Goal: Task Accomplishment & Management: Manage account settings

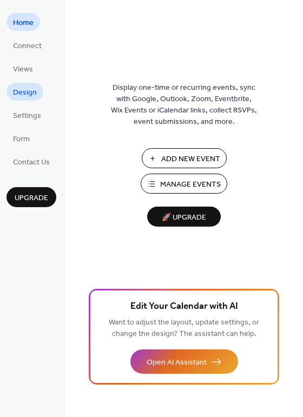
click at [34, 89] on span "Design" at bounding box center [25, 92] width 24 height 11
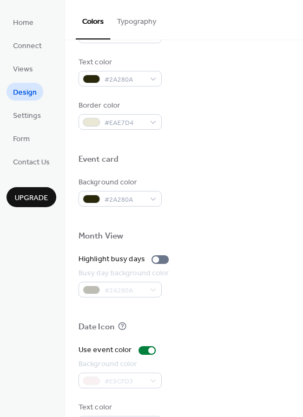
scroll to position [462, 0]
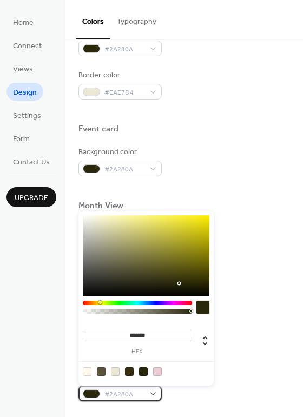
click at [150, 393] on div "#2A280A" at bounding box center [119, 394] width 83 height 16
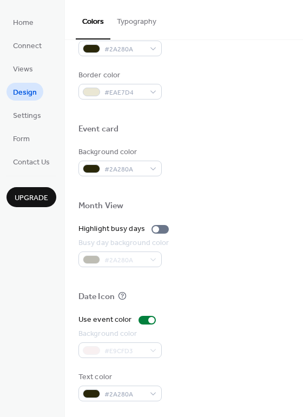
click at [210, 307] on div at bounding box center [183, 309] width 211 height 9
click at [155, 226] on div at bounding box center [155, 229] width 6 height 6
click at [155, 226] on div at bounding box center [159, 229] width 17 height 9
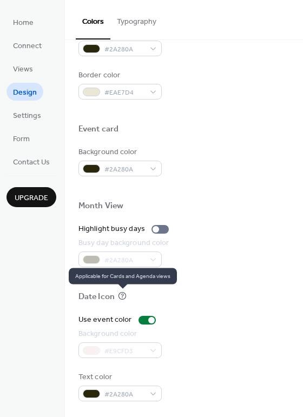
click at [119, 296] on icon at bounding box center [122, 295] width 9 height 9
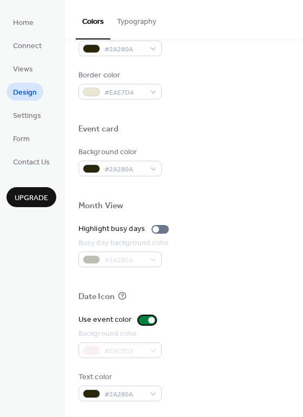
click at [149, 320] on div at bounding box center [151, 320] width 6 height 6
click at [141, 319] on div at bounding box center [142, 320] width 6 height 6
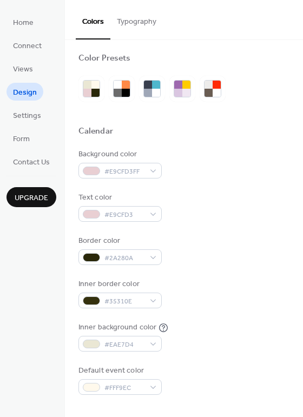
scroll to position [0, 0]
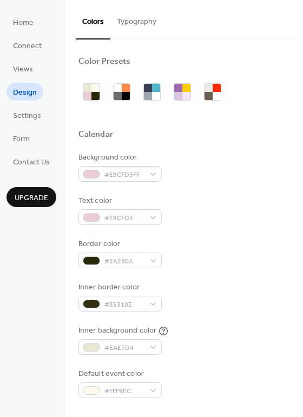
click at [148, 16] on button "Typography" at bounding box center [136, 19] width 52 height 38
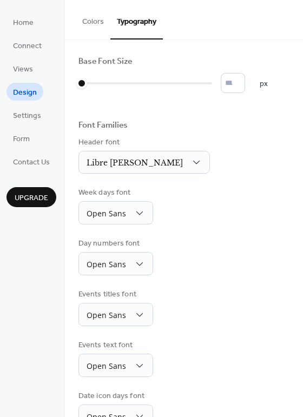
click at [89, 25] on button "Colors" at bounding box center [93, 19] width 35 height 38
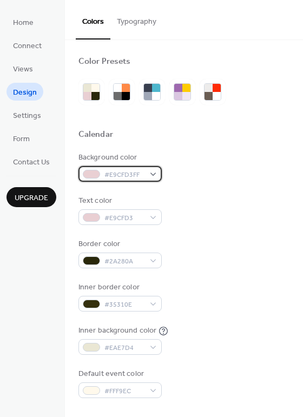
click at [144, 173] on div "#E9CFD3FF" at bounding box center [119, 174] width 83 height 16
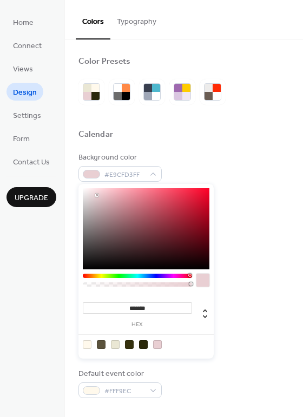
click at [143, 345] on div at bounding box center [143, 344] width 9 height 9
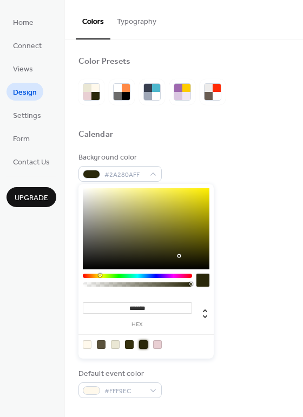
click at [158, 350] on div at bounding box center [145, 344] width 137 height 20
click at [156, 344] on div at bounding box center [157, 344] width 9 height 9
type input "*******"
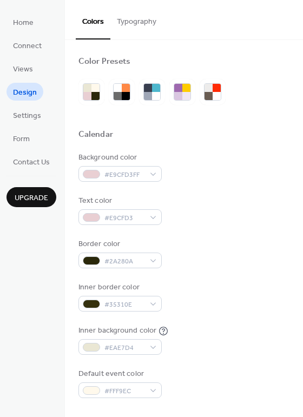
click at [183, 141] on div "Calendar" at bounding box center [183, 136] width 211 height 14
click at [144, 218] on div "#E9CFD3" at bounding box center [119, 217] width 83 height 16
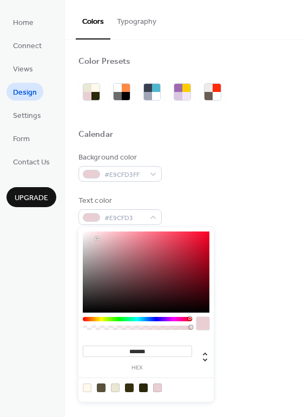
click at [127, 387] on div at bounding box center [129, 387] width 9 height 9
type input "*******"
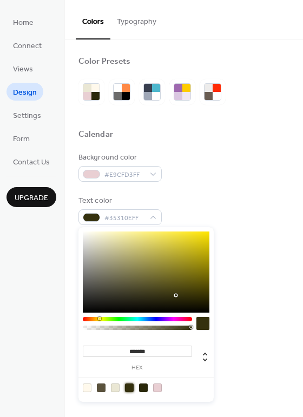
click at [198, 197] on div "Text color #35310EFF" at bounding box center [183, 210] width 211 height 30
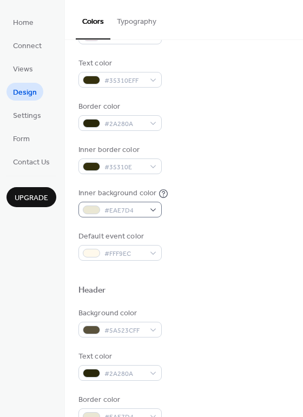
scroll to position [149, 0]
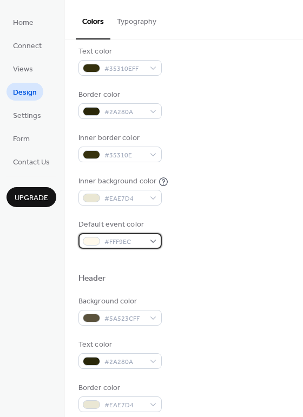
click at [147, 238] on div "#FFF9EC" at bounding box center [119, 241] width 83 height 16
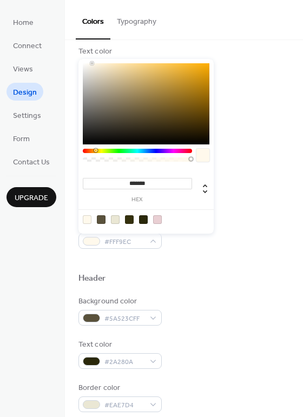
click at [155, 218] on div at bounding box center [157, 219] width 9 height 9
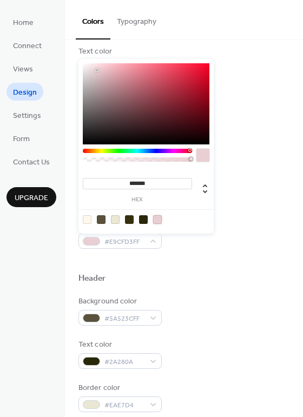
type input "*******"
click at [131, 76] on div at bounding box center [146, 103] width 127 height 81
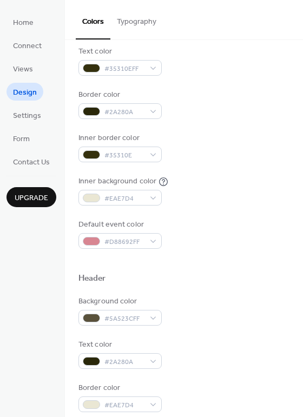
click at [208, 254] on div at bounding box center [183, 261] width 211 height 24
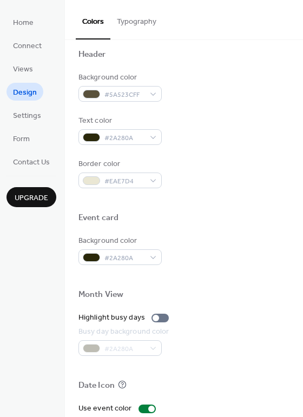
scroll to position [376, 0]
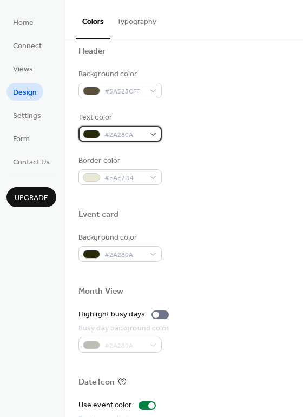
click at [153, 133] on div "#2A280A" at bounding box center [119, 134] width 83 height 16
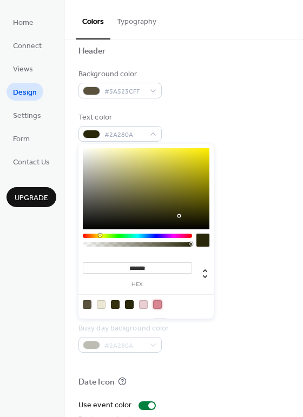
click at [154, 303] on div at bounding box center [157, 304] width 9 height 9
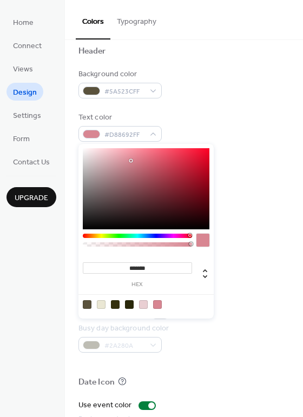
click at [138, 304] on div at bounding box center [145, 304] width 137 height 20
click at [143, 305] on div at bounding box center [143, 304] width 9 height 9
type input "*******"
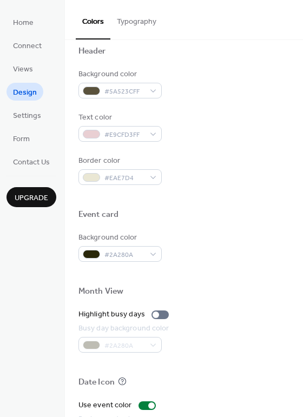
click at [233, 191] on div at bounding box center [183, 197] width 211 height 24
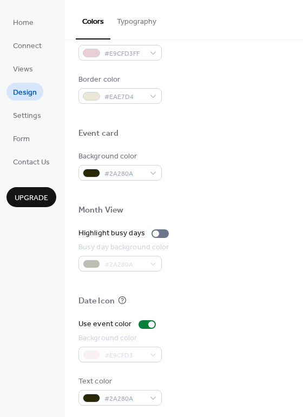
scroll to position [462, 0]
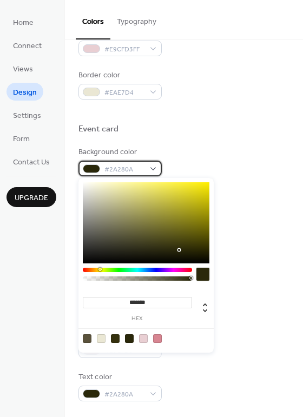
click at [151, 168] on div "#2A280A" at bounding box center [119, 169] width 83 height 16
click at [145, 335] on div at bounding box center [143, 338] width 9 height 9
type input "*******"
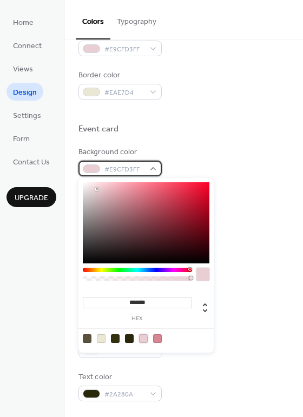
click at [157, 161] on div "#E9CFD3FF" at bounding box center [119, 169] width 83 height 16
click at [115, 341] on div at bounding box center [115, 338] width 9 height 9
type input "*******"
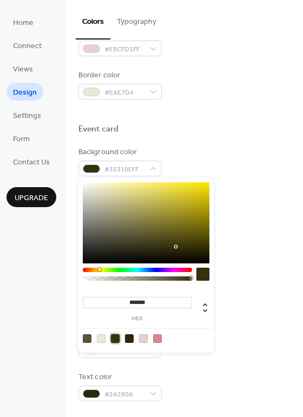
click at [171, 161] on div "Background color #35310EFF" at bounding box center [183, 162] width 211 height 30
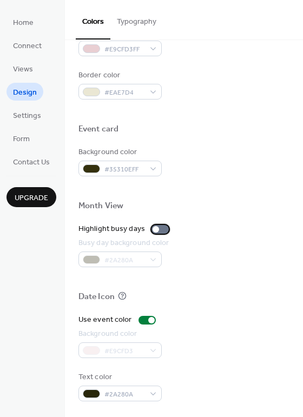
click at [155, 227] on div at bounding box center [155, 229] width 6 height 6
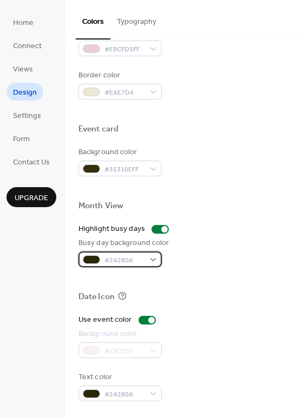
click at [149, 262] on div "#2A280A" at bounding box center [119, 259] width 83 height 16
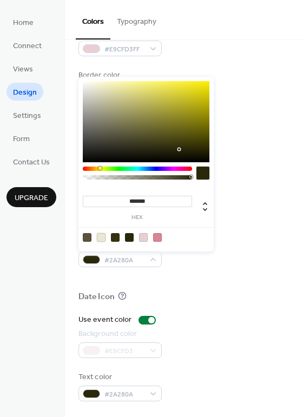
click at [103, 236] on div at bounding box center [101, 237] width 9 height 9
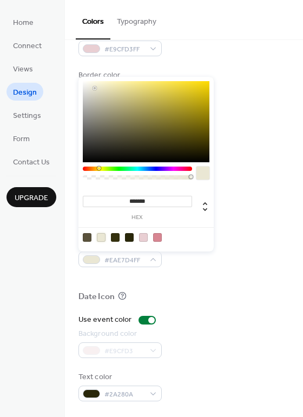
type input "*******"
click at [97, 91] on div at bounding box center [146, 121] width 127 height 81
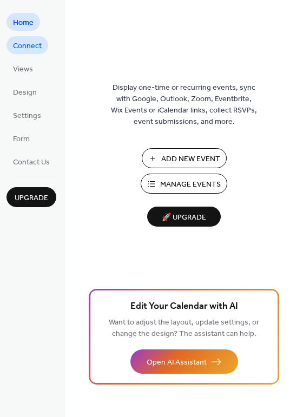
click at [26, 45] on span "Connect" at bounding box center [27, 46] width 29 height 11
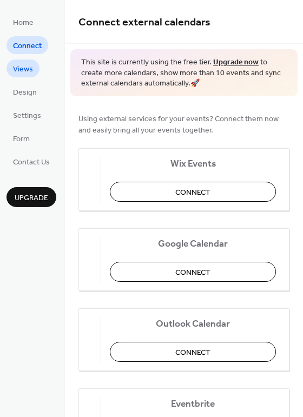
click at [26, 67] on span "Views" at bounding box center [23, 69] width 20 height 11
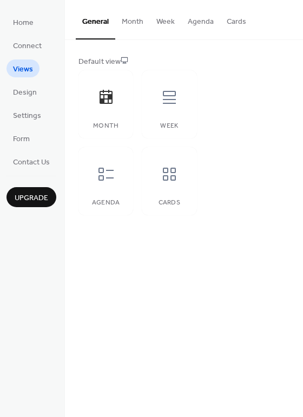
click at [137, 24] on button "Month" at bounding box center [132, 19] width 35 height 38
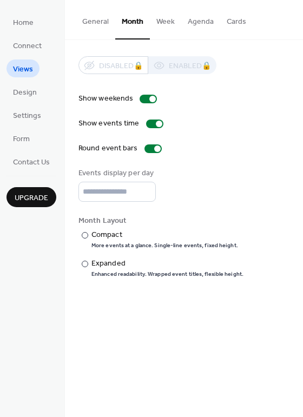
click at [89, 22] on button "General" at bounding box center [95, 19] width 39 height 38
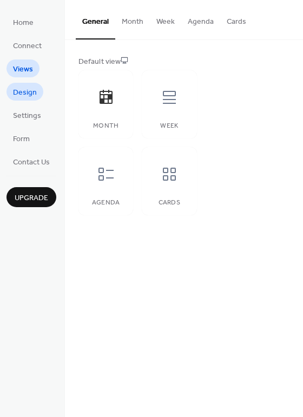
click at [32, 89] on span "Design" at bounding box center [25, 92] width 24 height 11
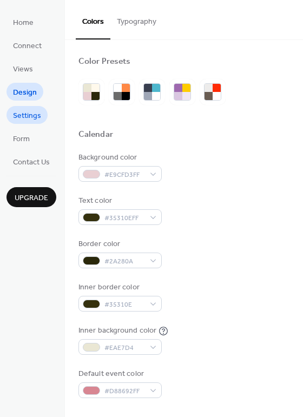
click at [32, 122] on span "Settings" at bounding box center [27, 115] width 28 height 11
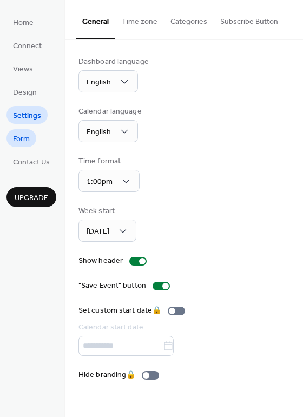
click at [31, 141] on link "Form" at bounding box center [21, 138] width 30 height 18
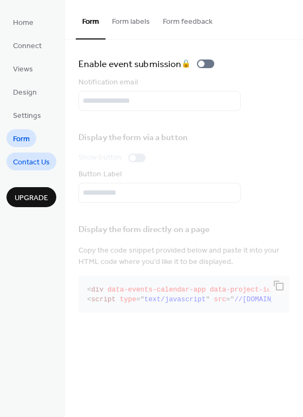
click at [31, 163] on span "Contact Us" at bounding box center [31, 162] width 37 height 11
